Goal: Task Accomplishment & Management: Manage account settings

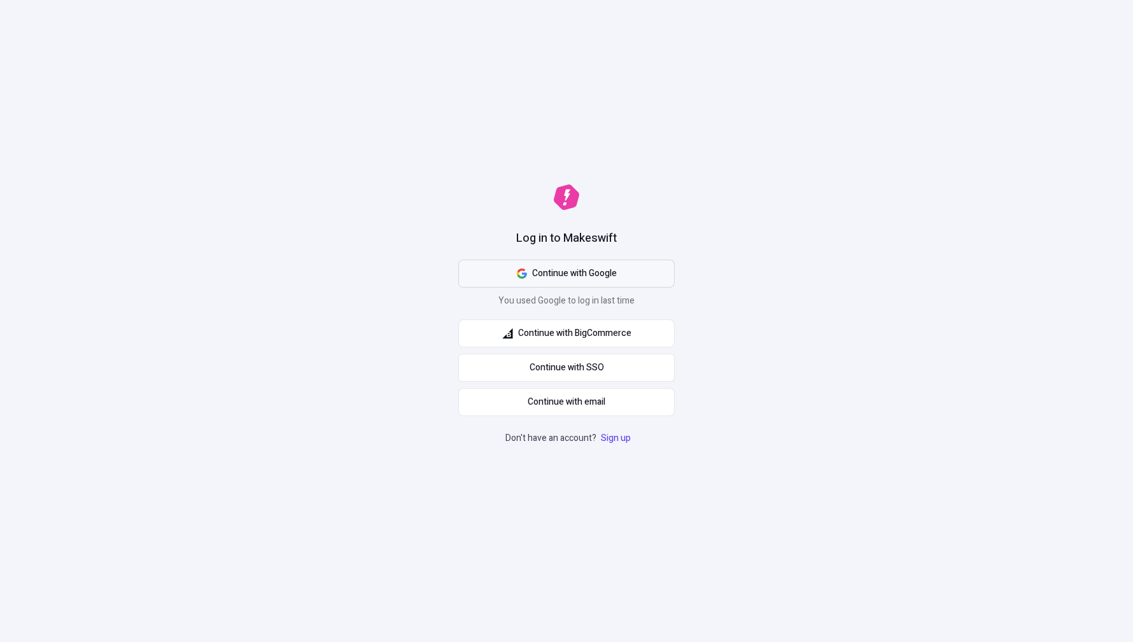
click at [522, 275] on icon "button" at bounding box center [522, 274] width 10 height 10
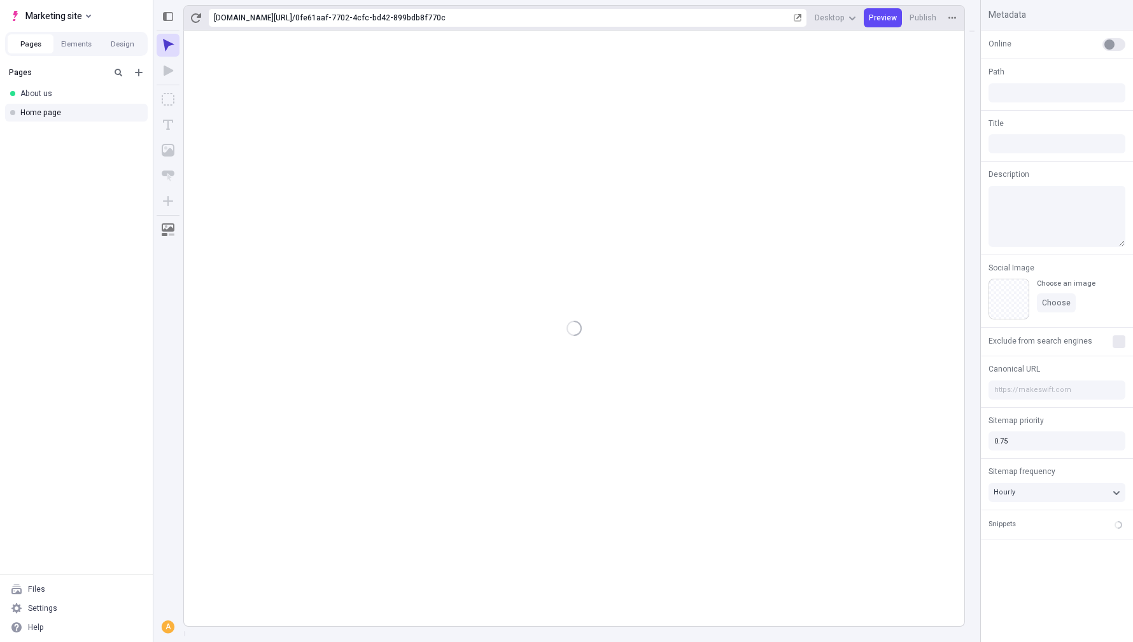
type input "/0fe61aaf-7702-4cfc-bd42-899bdb8f770c"
click at [51, 614] on div "Settings" at bounding box center [76, 608] width 143 height 19
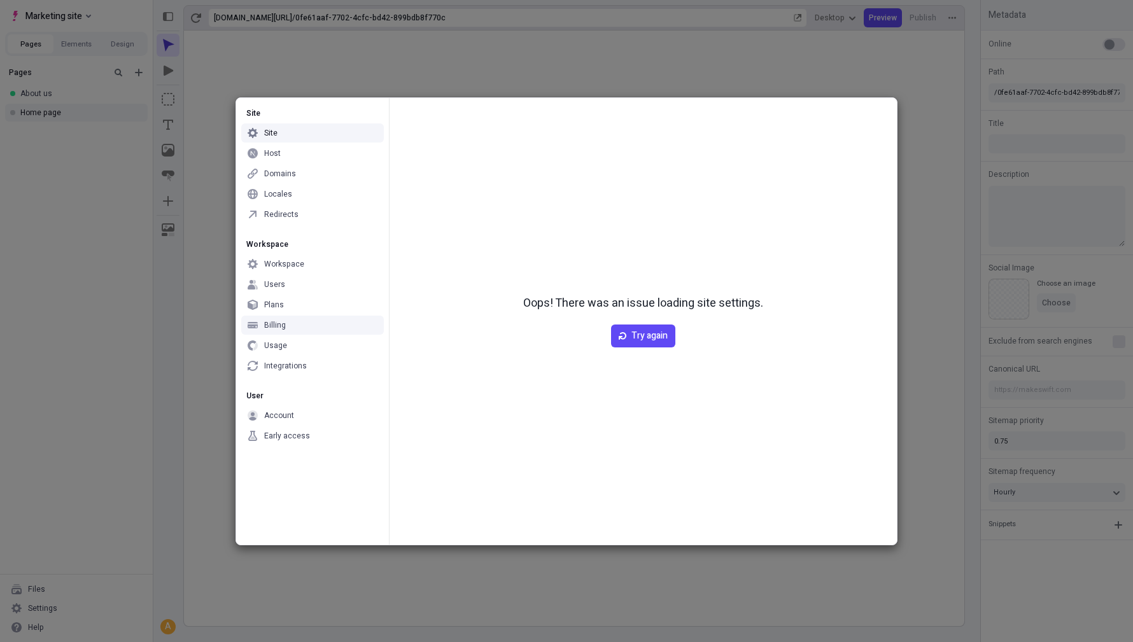
click at [279, 322] on div "Billing" at bounding box center [275, 325] width 22 height 10
click at [276, 305] on div "Plans" at bounding box center [274, 305] width 20 height 10
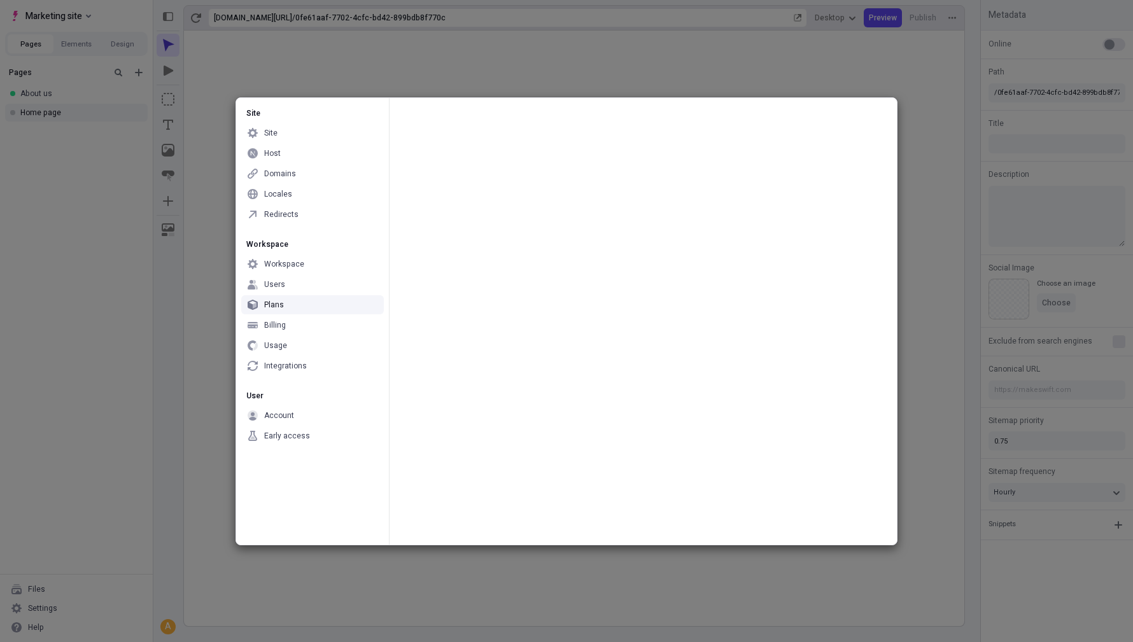
click at [73, 257] on div "Site Site Host Domains Locales Redirects Workspace Workspace Users Plans Billin…" at bounding box center [566, 321] width 1133 height 642
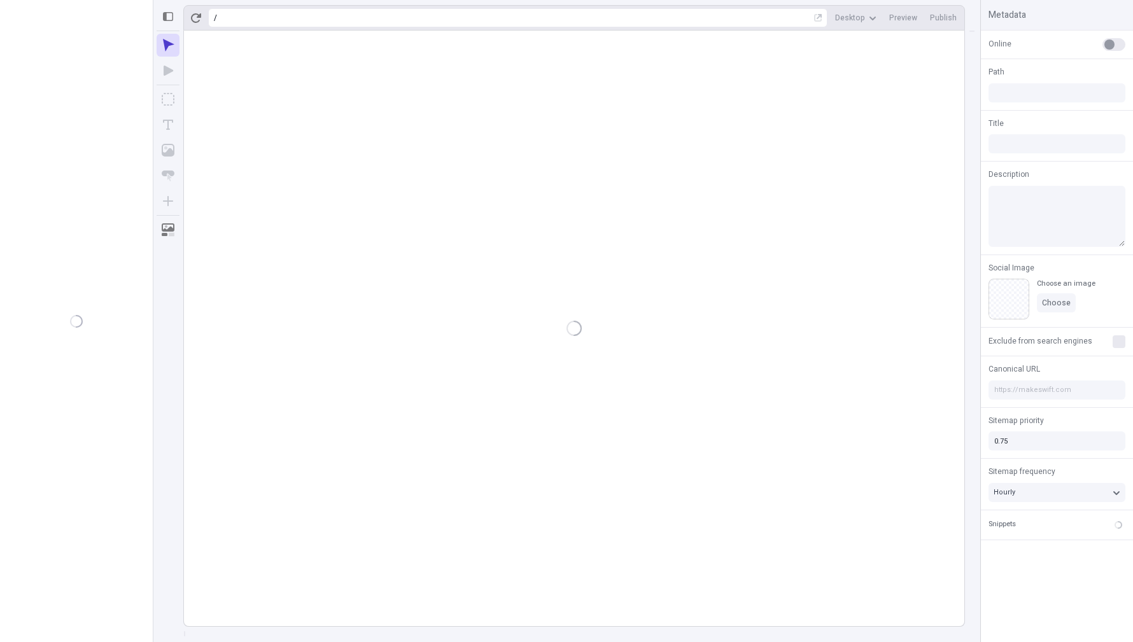
type input "/0fe61aaf-7702-4cfc-bd42-899bdb8f770c"
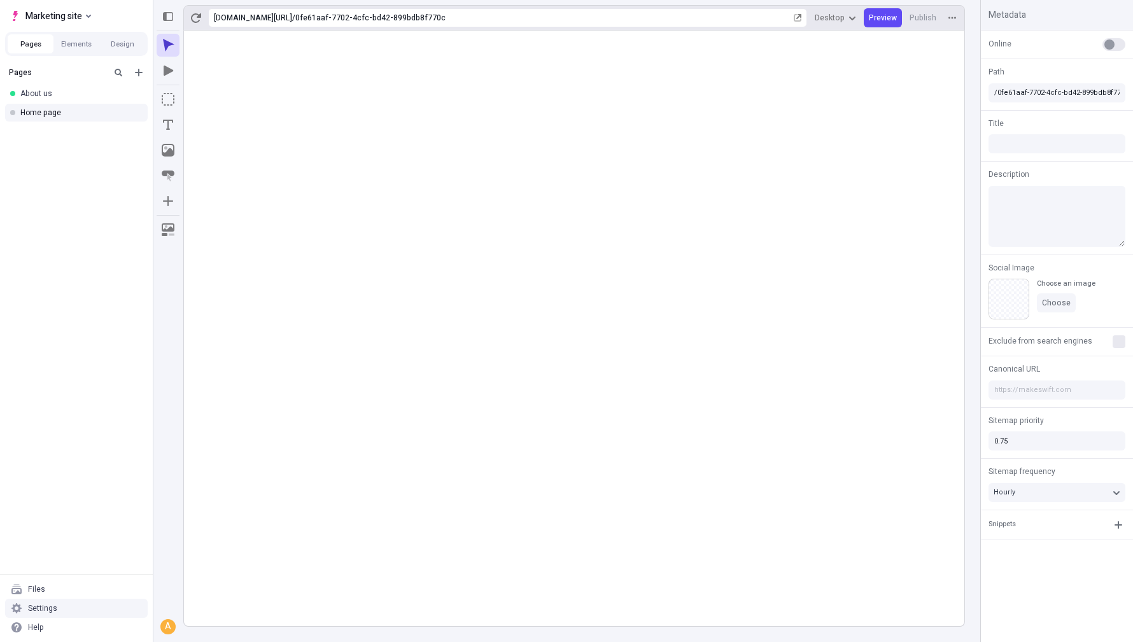
click at [69, 610] on div "Settings" at bounding box center [76, 608] width 143 height 19
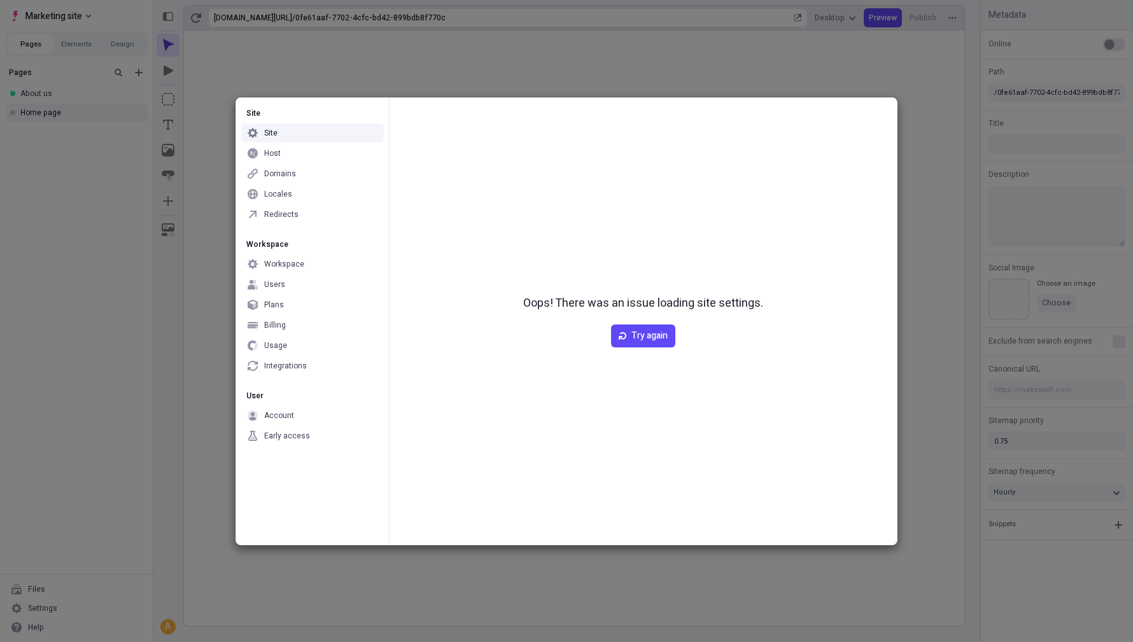
click at [280, 151] on div "Host" at bounding box center [312, 153] width 143 height 19
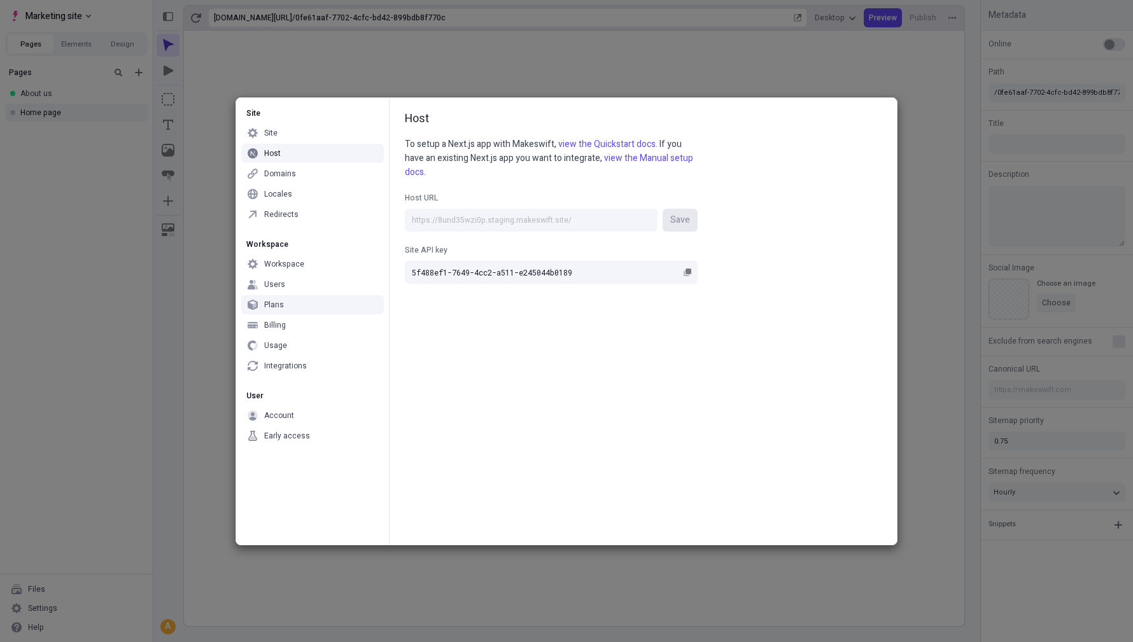
click at [274, 304] on div "Plans" at bounding box center [274, 305] width 20 height 10
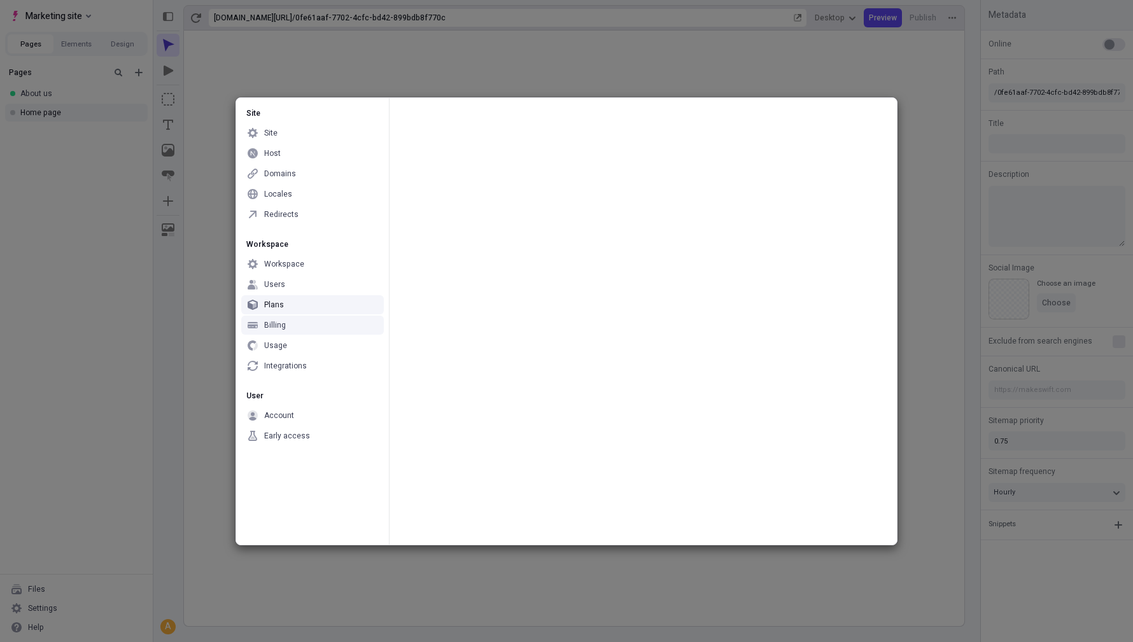
click at [278, 323] on div "Billing" at bounding box center [275, 325] width 22 height 10
click at [272, 296] on div "Plans" at bounding box center [312, 304] width 143 height 19
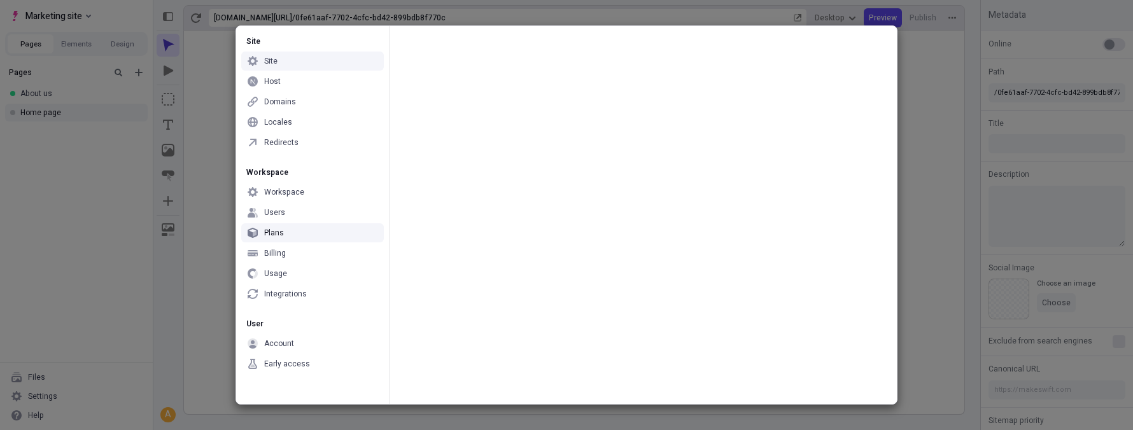
click at [276, 57] on div "Site" at bounding box center [270, 61] width 13 height 10
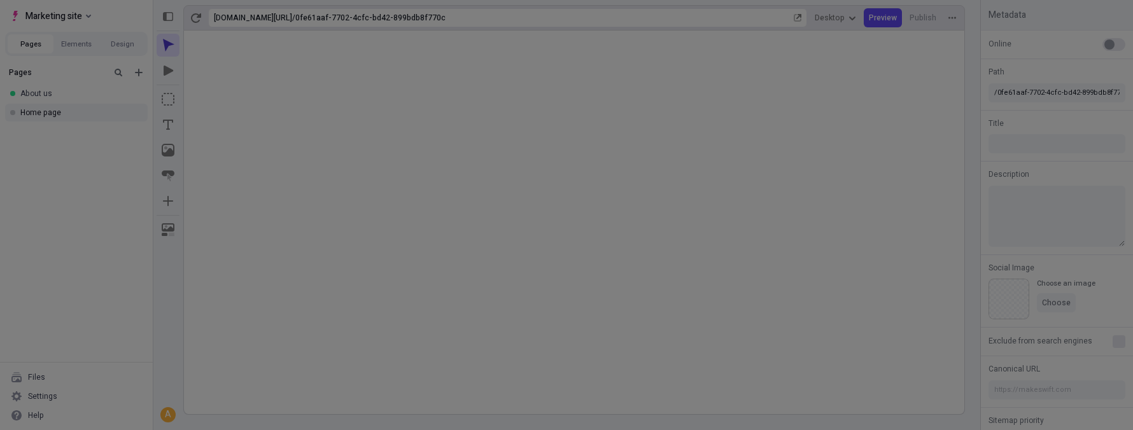
click at [76, 207] on div "Site Site Host Domains Locales Redirects Workspace Workspace Users Plans Billin…" at bounding box center [566, 215] width 1133 height 430
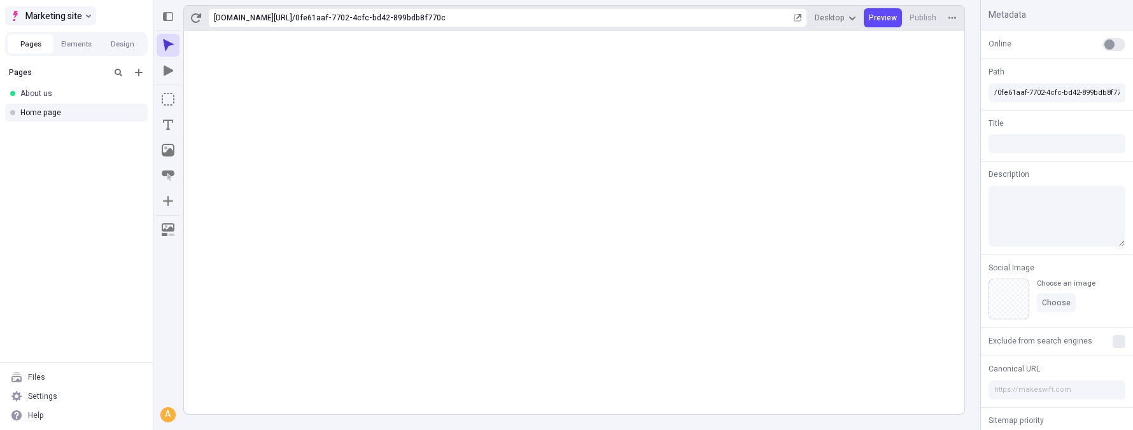
click at [69, 16] on span "Marketing site" at bounding box center [53, 15] width 57 height 15
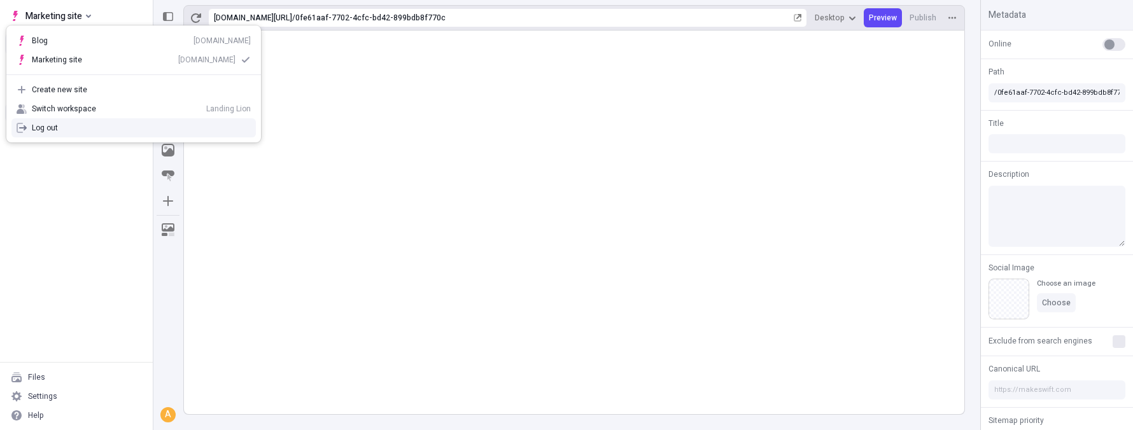
click at [44, 129] on div "Log out" at bounding box center [141, 128] width 219 height 10
